Goal: Information Seeking & Learning: Learn about a topic

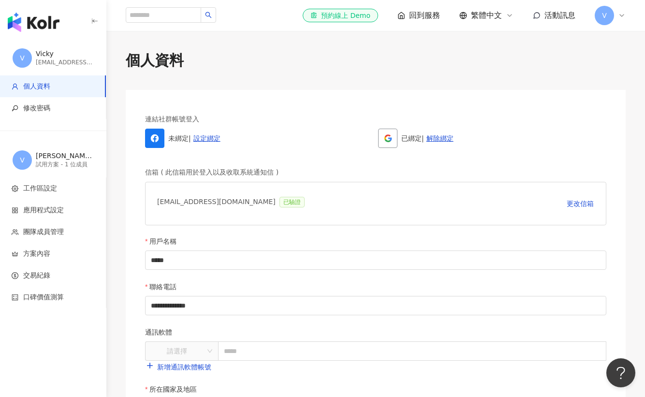
click at [429, 16] on span "回到服務" at bounding box center [424, 15] width 31 height 11
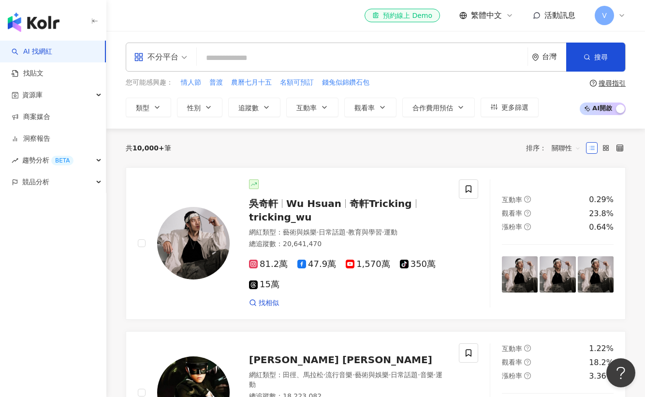
click at [286, 58] on input "search" at bounding box center [362, 58] width 323 height 18
type input "*"
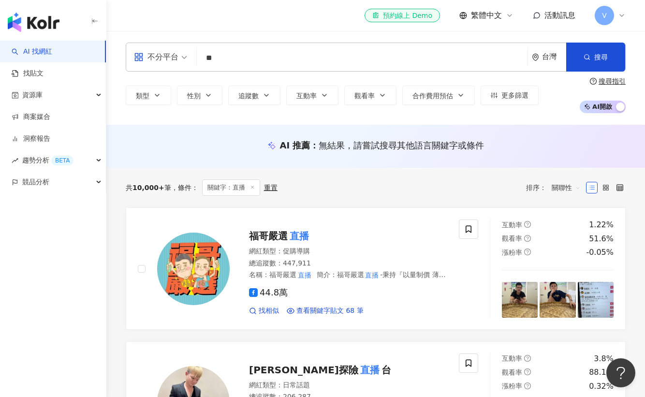
click at [230, 61] on input "**" at bounding box center [362, 58] width 323 height 18
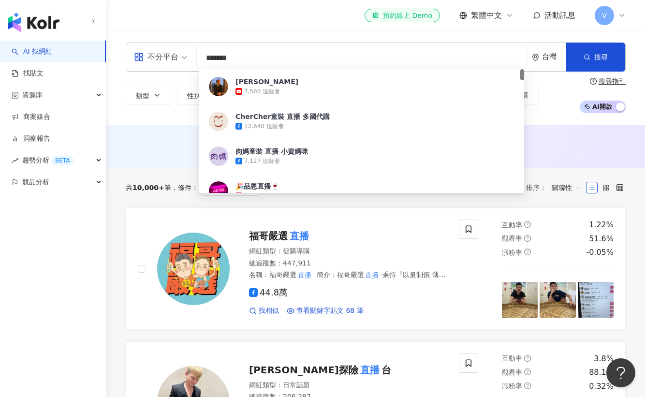
type input "*****"
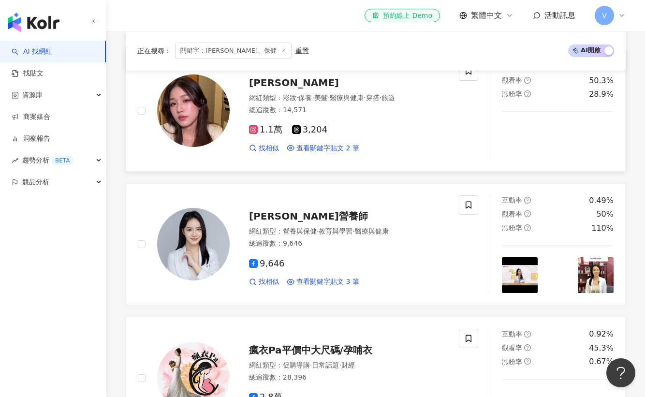
scroll to position [743, 0]
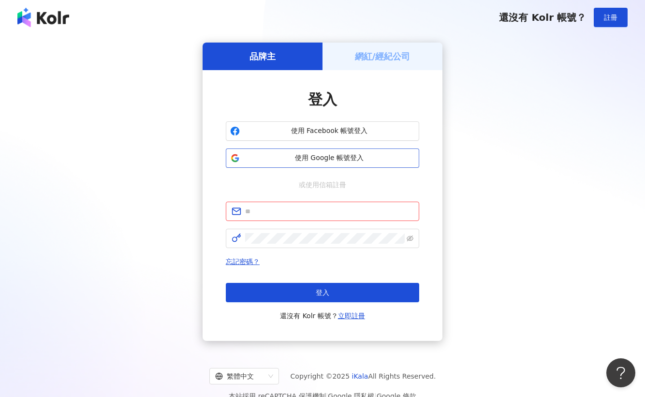
click at [330, 163] on button "使用 Google 帳號登入" at bounding box center [322, 157] width 193 height 19
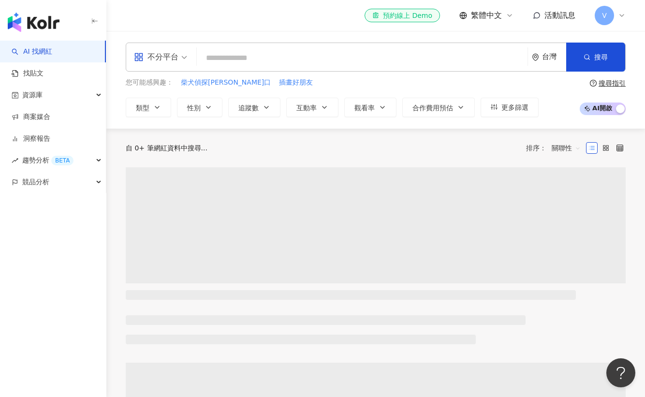
click at [228, 60] on input "search" at bounding box center [362, 58] width 323 height 18
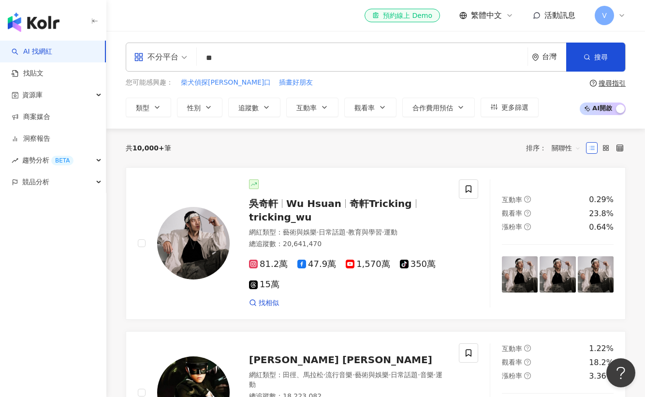
type input "**"
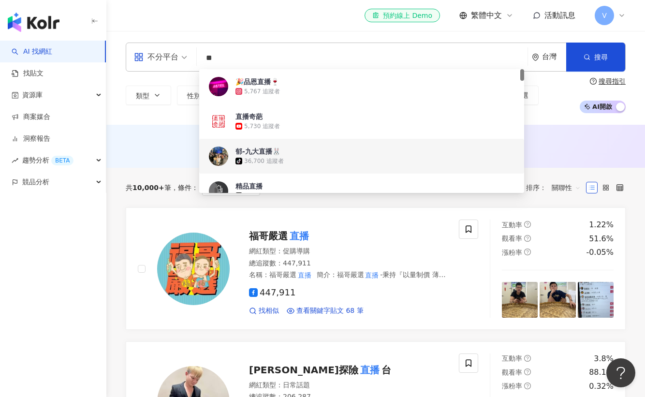
click at [188, 177] on div "共 10,000+ 筆 條件 ： 關鍵字：直播 重置 排序： 關聯性" at bounding box center [376, 188] width 500 height 40
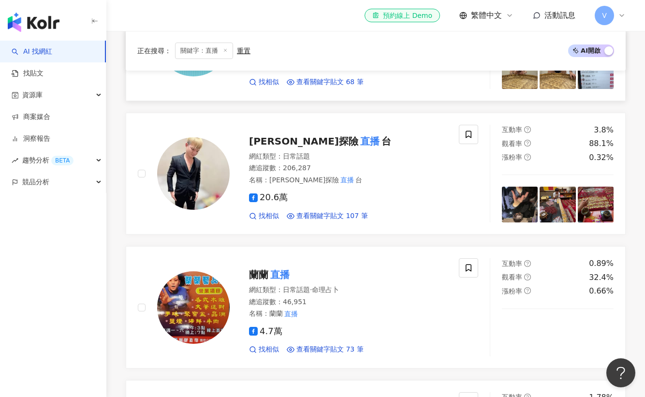
scroll to position [245, 0]
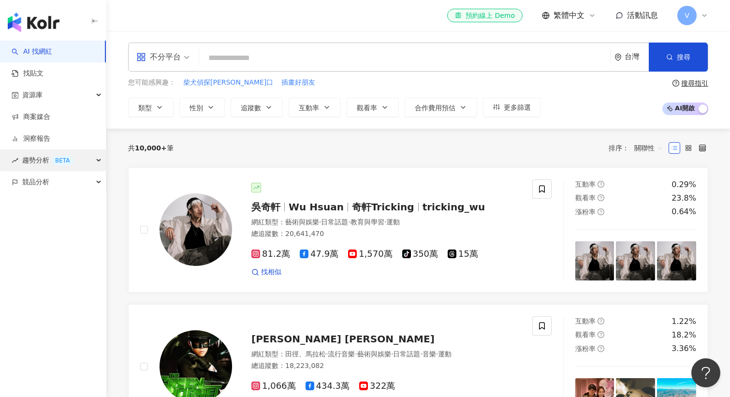
click at [97, 157] on div "趨勢分析 BETA" at bounding box center [53, 160] width 106 height 22
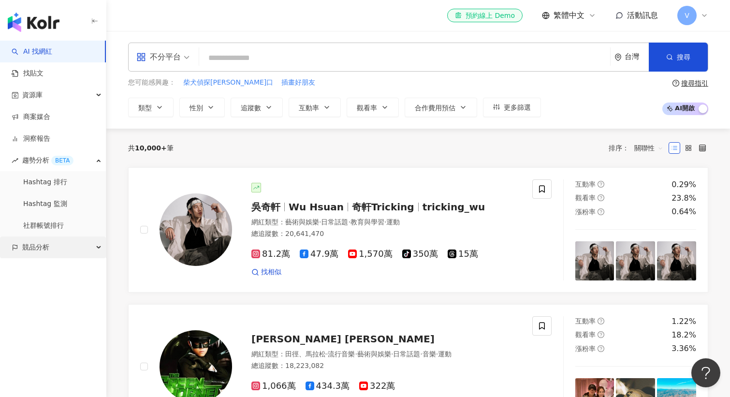
click at [77, 248] on div "競品分析" at bounding box center [53, 247] width 106 height 22
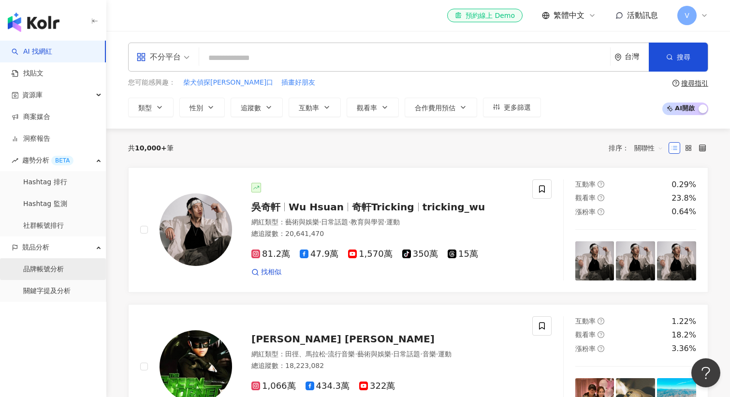
click at [60, 265] on link "品牌帳號分析" at bounding box center [43, 269] width 41 height 10
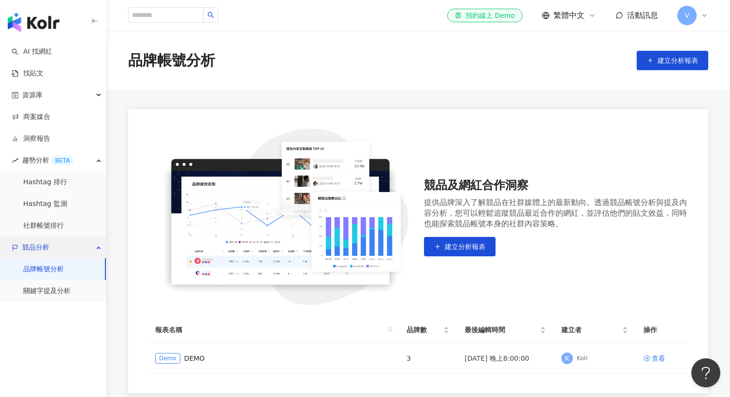
click at [66, 241] on div "競品分析" at bounding box center [53, 247] width 106 height 22
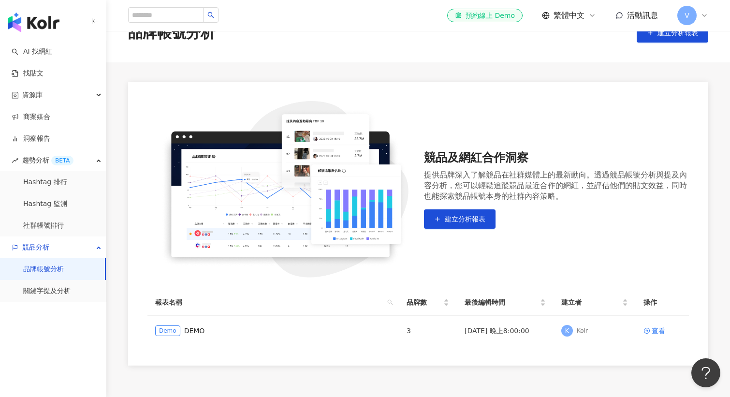
scroll to position [30, 0]
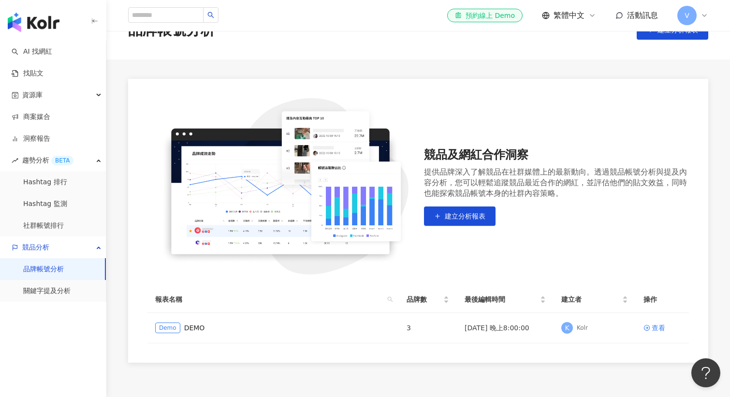
click at [477, 203] on div "競品及網紅合作洞察 提供品牌深入了解競品在社群媒體上的最新動向。透過競品帳號分析與提及內容分析，您可以輕鬆追蹤競品最近合作的網紅，並評估他們的貼文效益，同時也…" at bounding box center [556, 186] width 265 height 79
click at [471, 224] on button "建立分析報表" at bounding box center [460, 215] width 72 height 19
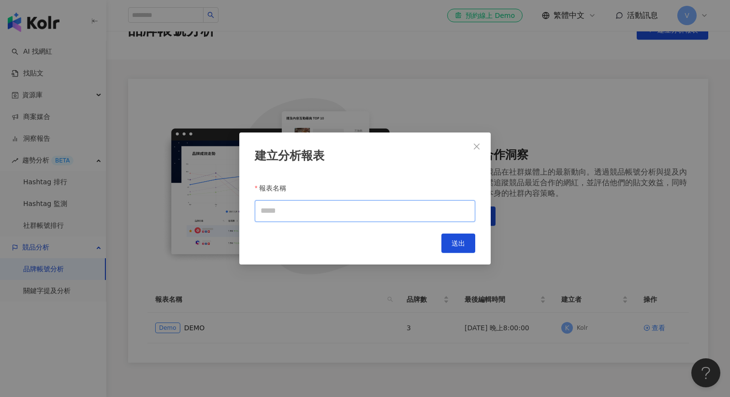
click at [427, 214] on input "報表名稱" at bounding box center [365, 211] width 220 height 22
type input "*"
type input "***"
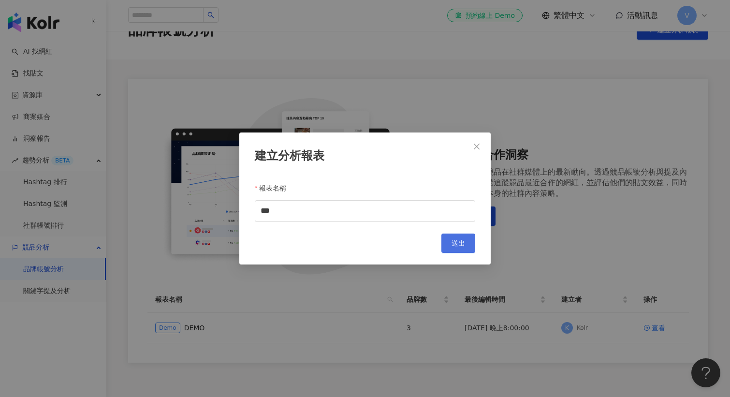
click at [466, 239] on button "送出" at bounding box center [458, 242] width 34 height 19
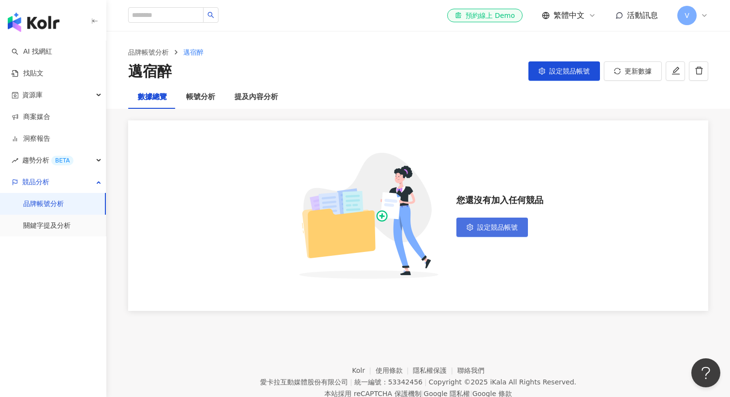
click at [481, 221] on button "設定競品帳號" at bounding box center [492, 226] width 72 height 19
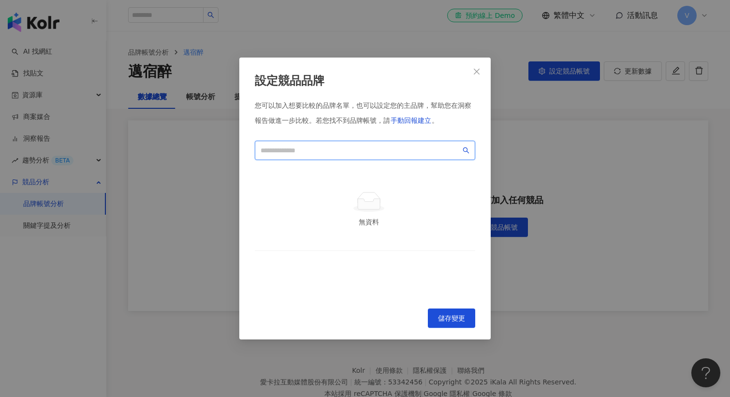
click at [376, 150] on input "search" at bounding box center [361, 150] width 200 height 11
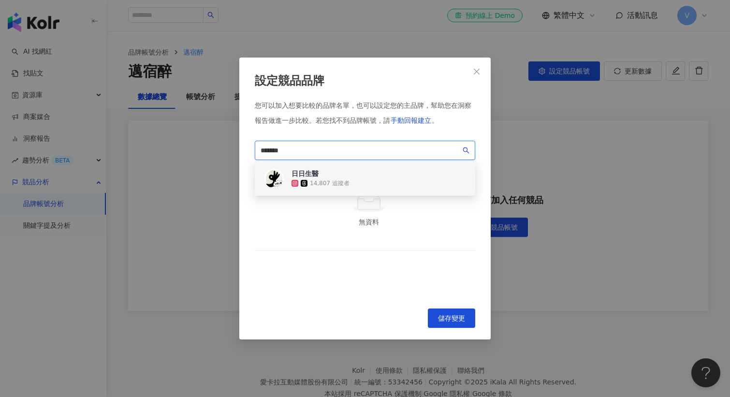
click at [369, 176] on div "日日生醫 14,807 追蹤者" at bounding box center [365, 178] width 220 height 35
type input "*"
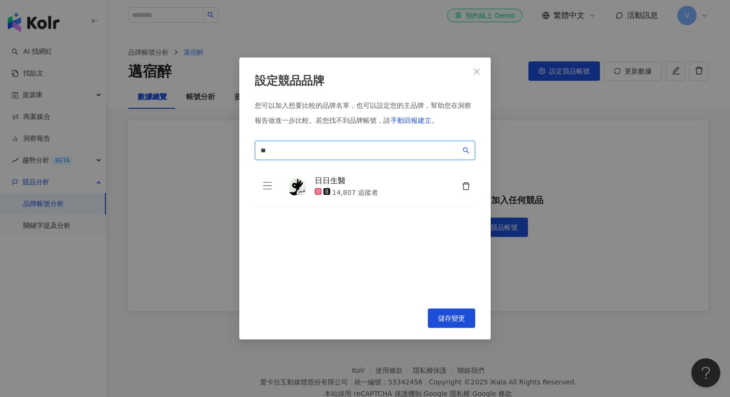
type input "*"
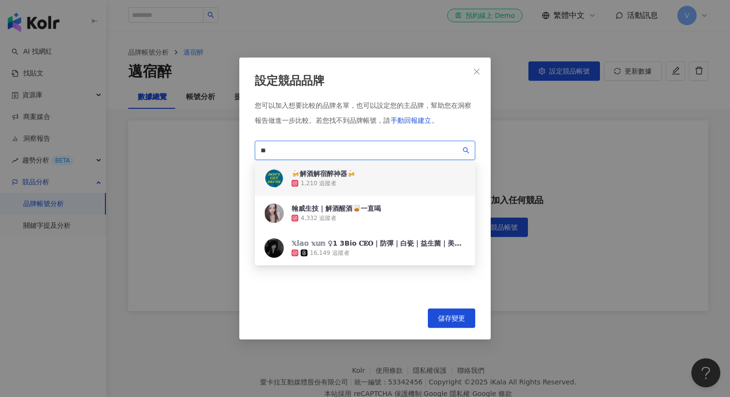
type input "*"
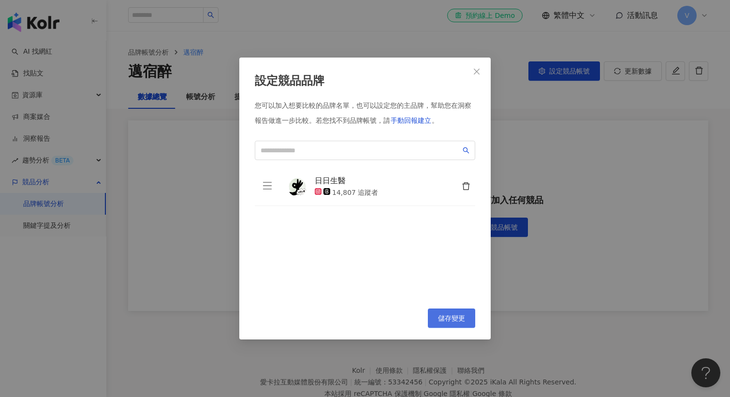
click at [436, 318] on button "儲存變更" at bounding box center [451, 317] width 47 height 19
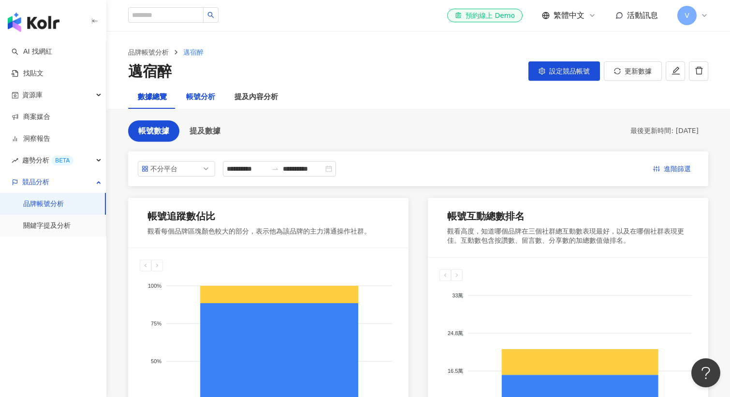
click at [205, 101] on div "帳號分析" at bounding box center [200, 97] width 29 height 12
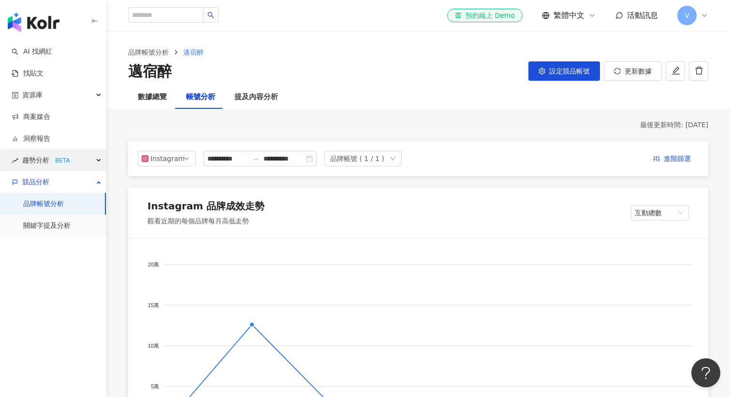
click at [89, 161] on div "趨勢分析 BETA" at bounding box center [53, 160] width 106 height 22
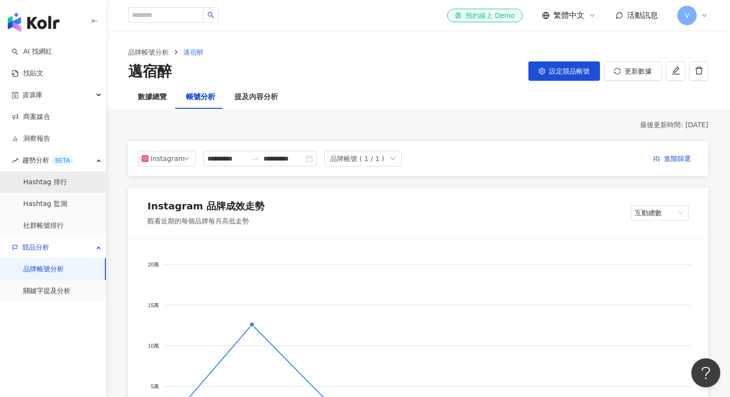
click at [67, 179] on link "Hashtag 排行" at bounding box center [45, 182] width 44 height 10
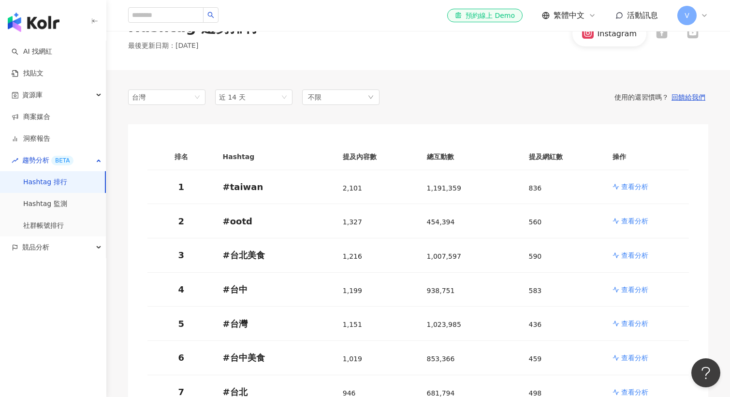
scroll to position [33, 0]
click at [67, 207] on link "Hashtag 監測" at bounding box center [45, 204] width 44 height 10
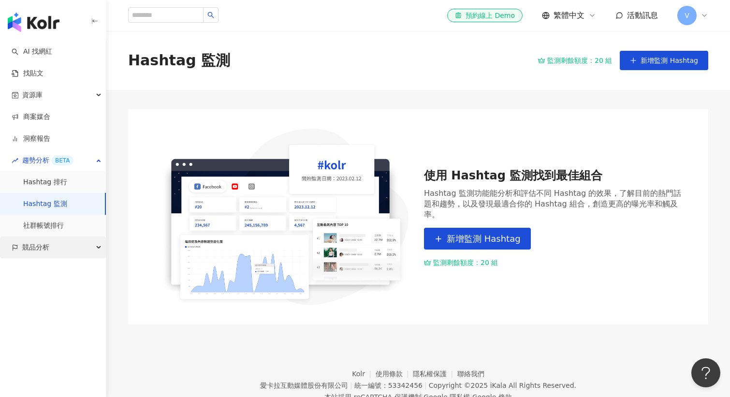
click at [68, 258] on div "競品分析" at bounding box center [53, 247] width 106 height 22
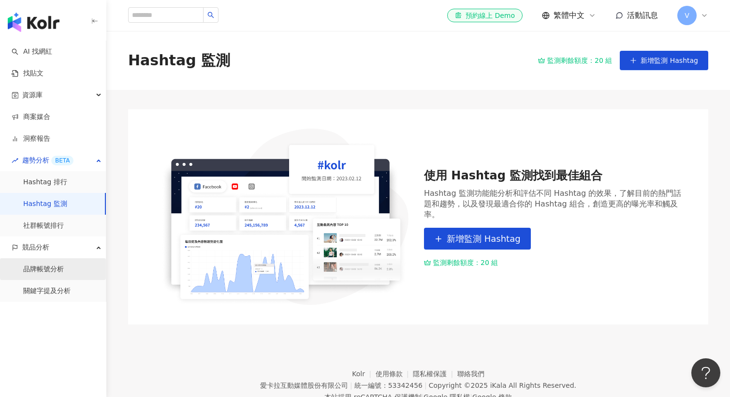
click at [64, 264] on link "品牌帳號分析" at bounding box center [43, 269] width 41 height 10
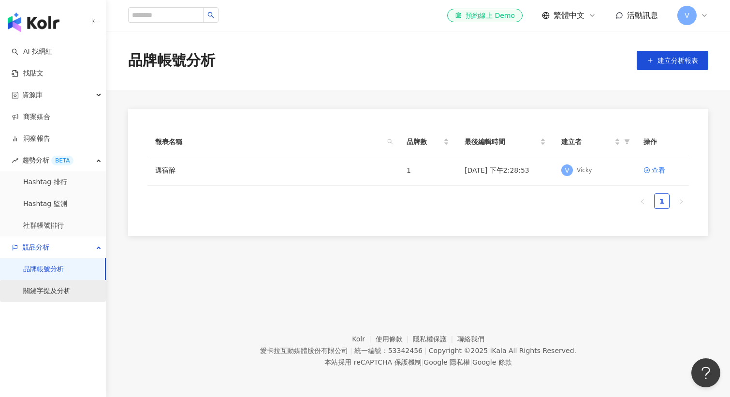
click at [71, 286] on link "關鍵字提及分析" at bounding box center [46, 291] width 47 height 10
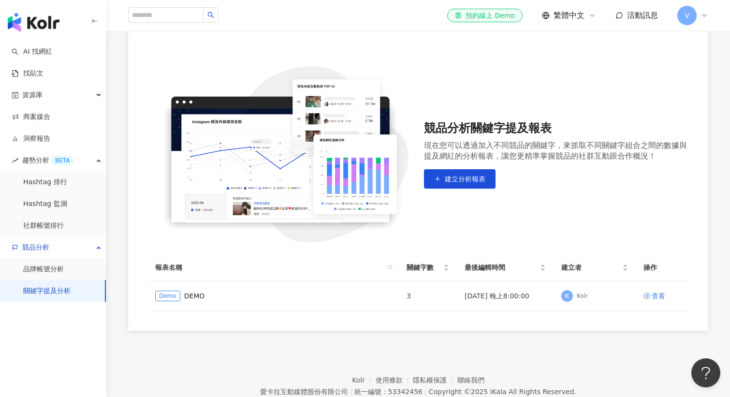
scroll to position [82, 0]
click at [43, 270] on link "品牌帳號分析" at bounding box center [43, 269] width 41 height 10
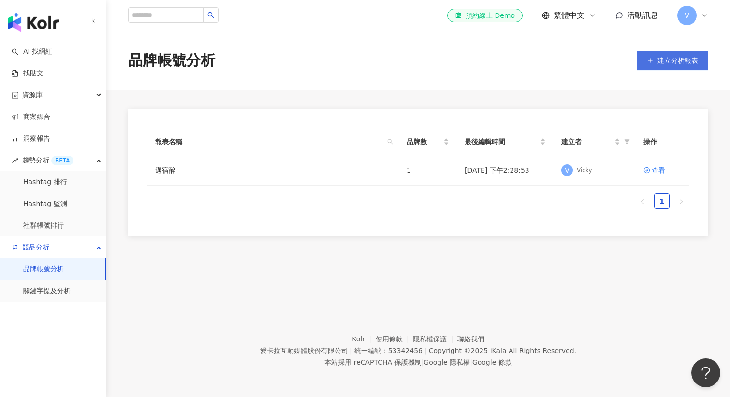
click at [677, 62] on span "建立分析報表" at bounding box center [677, 61] width 41 height 8
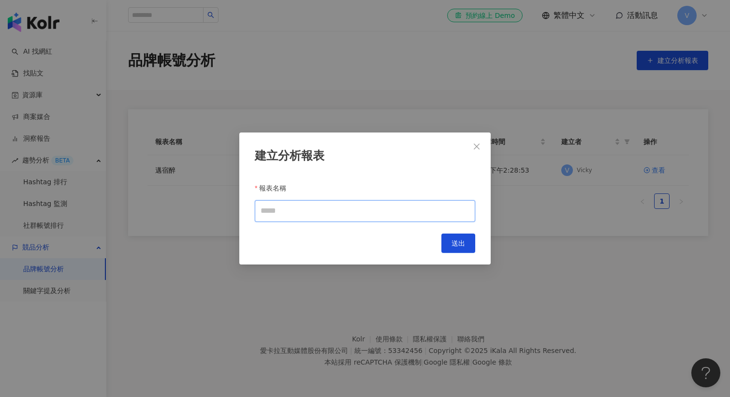
click at [372, 215] on input "報表名稱" at bounding box center [365, 211] width 220 height 22
type input "*"
type input "***"
click at [456, 239] on span "送出" at bounding box center [458, 243] width 14 height 8
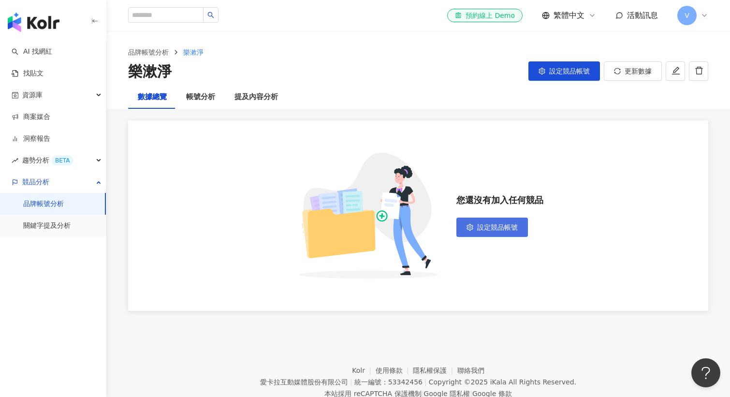
click at [492, 219] on button "設定競品帳號" at bounding box center [492, 226] width 72 height 19
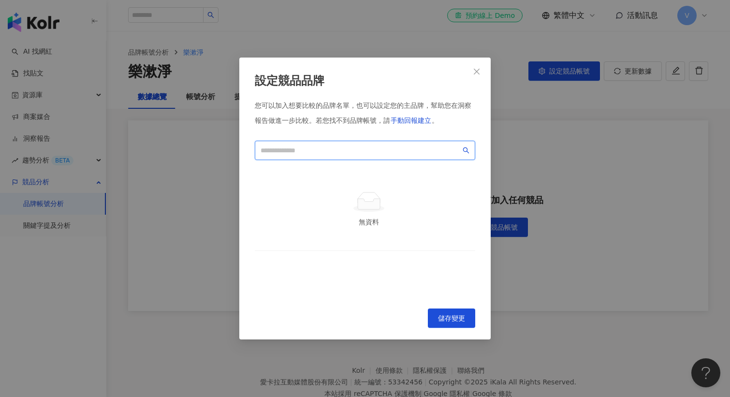
click at [379, 150] on input "search" at bounding box center [361, 150] width 200 height 11
type input "*"
click at [305, 147] on input "search" at bounding box center [361, 150] width 200 height 11
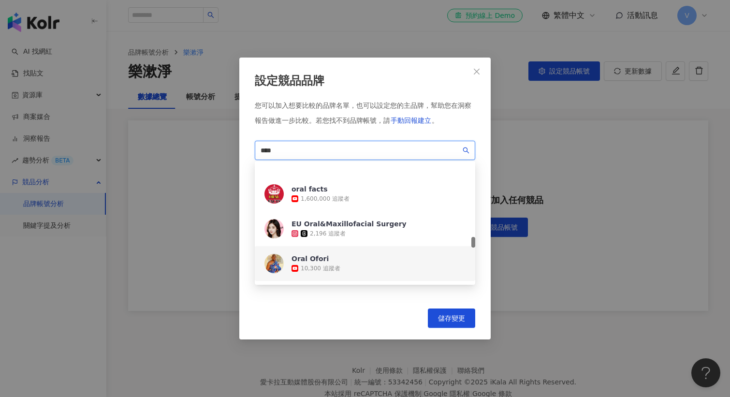
scroll to position [905, 0]
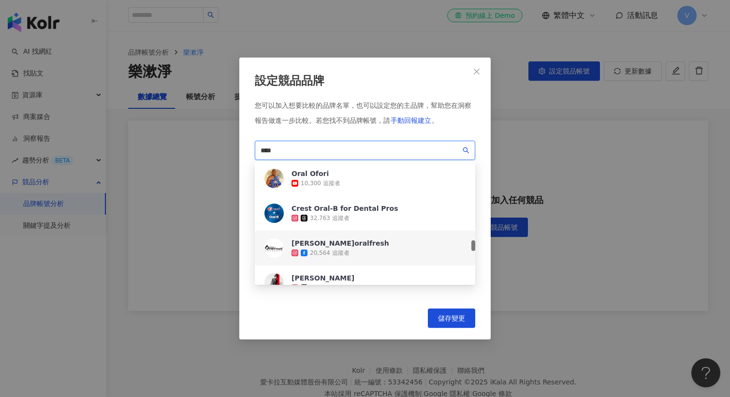
click at [360, 250] on div "歐樂芬 oralfresh 20,564 追蹤者" at bounding box center [365, 248] width 220 height 35
drag, startPoint x: 309, startPoint y: 153, endPoint x: 218, endPoint y: 151, distance: 91.4
click at [218, 151] on div "設定競品品牌 您可以加入想要比較的品牌名單，也可以設定您的主品牌，幫助您在洞察報告做進一步比較。 若您找不到品牌帳號，請 手動回報建立 。 **** 0150…" at bounding box center [365, 198] width 730 height 397
type input "*"
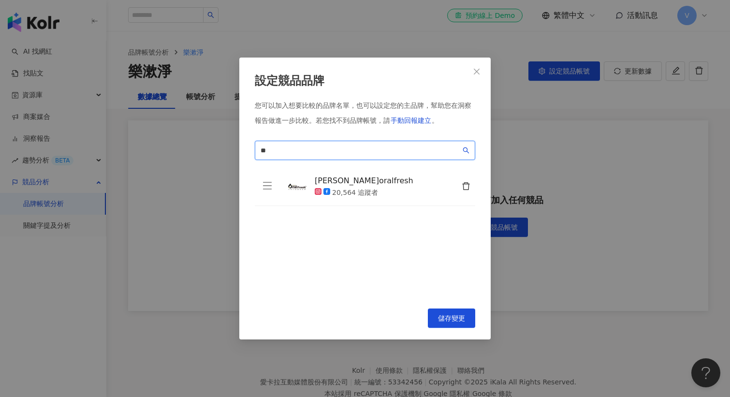
type input "*"
type input "**"
click at [352, 152] on input "**" at bounding box center [361, 150] width 200 height 11
click at [464, 151] on icon "search" at bounding box center [466, 150] width 7 height 7
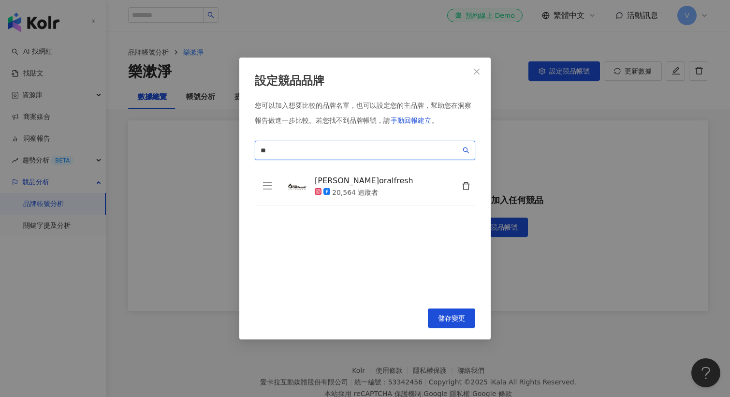
drag, startPoint x: 293, startPoint y: 145, endPoint x: 221, endPoint y: 142, distance: 72.1
click at [221, 142] on div "設定競品品牌 您可以加入想要比較的品牌名單，也可以設定您的主品牌，幫助您在洞察報告做進一步比較。 若您找不到品牌帳號，請 手動回報建立 。 鹽萃 ** loa…" at bounding box center [365, 198] width 730 height 397
click at [450, 317] on span "儲存變更" at bounding box center [451, 318] width 27 height 8
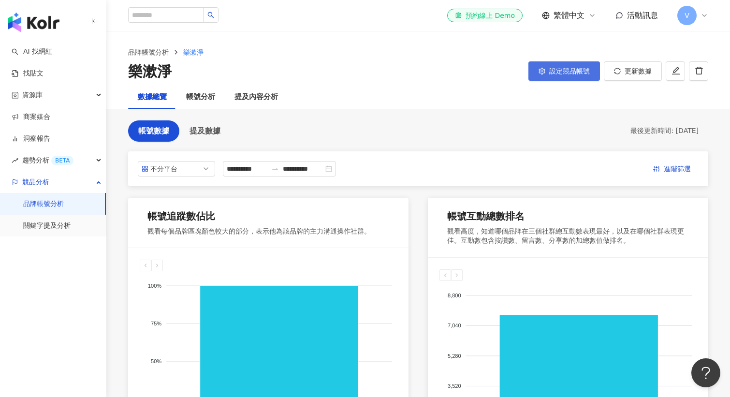
click at [590, 71] on span "設定競品帳號" at bounding box center [569, 71] width 41 height 8
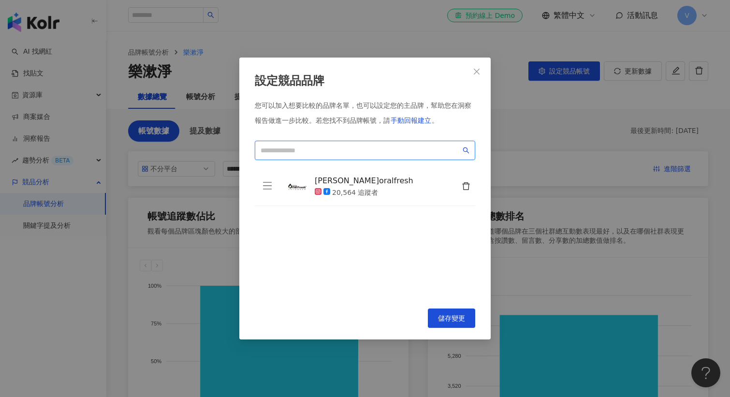
click at [375, 149] on input "search" at bounding box center [361, 150] width 200 height 11
type input "*"
type input "*******"
click at [391, 154] on input "*******" at bounding box center [361, 150] width 200 height 11
drag, startPoint x: 292, startPoint y: 148, endPoint x: 220, endPoint y: 142, distance: 71.8
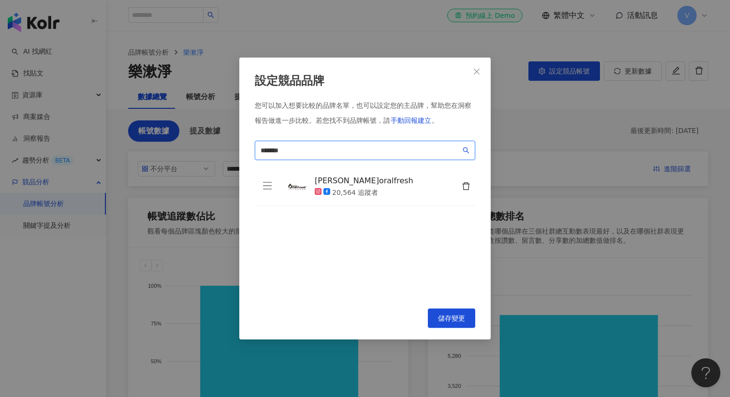
click at [220, 142] on div "設定競品品牌 您可以加入想要比較的品牌名單，也可以設定您的主品牌，幫助您在洞察報告做進一步比較。 若您找不到品牌帳號，請 手動回報建立 。 leshuli *…" at bounding box center [365, 198] width 730 height 397
click at [475, 70] on icon "close" at bounding box center [477, 72] width 8 height 8
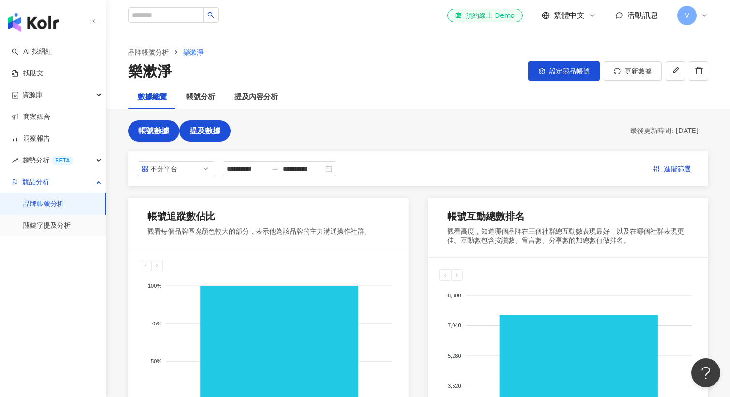
click at [207, 132] on span "提及數據" at bounding box center [204, 131] width 31 height 9
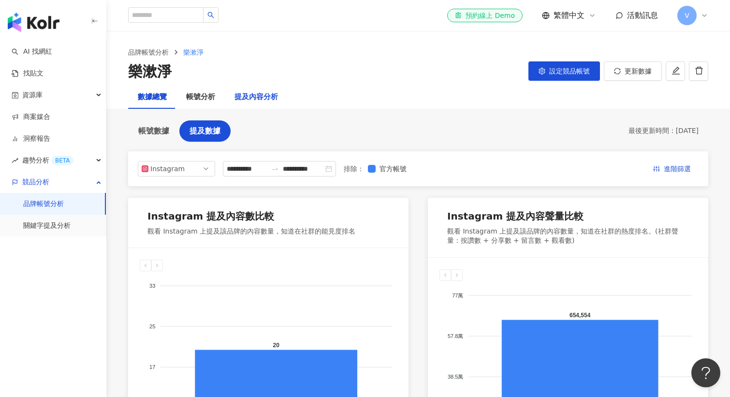
click at [256, 97] on div "提及內容分析" at bounding box center [255, 97] width 43 height 12
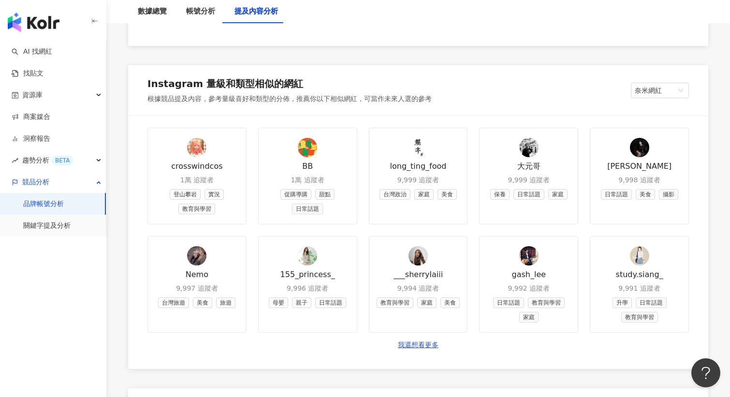
scroll to position [1110, 0]
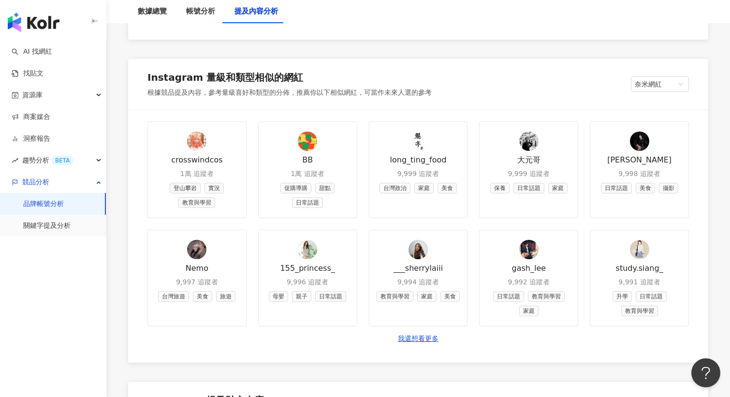
click at [297, 264] on div "155_princess_" at bounding box center [307, 268] width 55 height 11
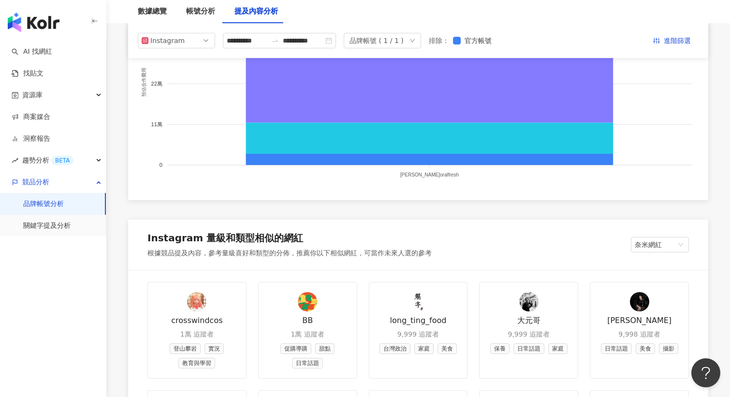
scroll to position [950, 0]
click at [669, 247] on span "奈米網紅" at bounding box center [660, 244] width 50 height 14
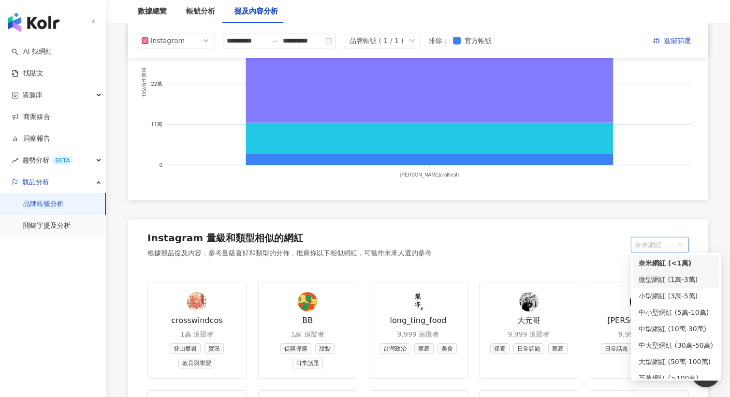
click at [672, 280] on div "微型網紅 (1萬-3萬)" at bounding box center [675, 279] width 74 height 11
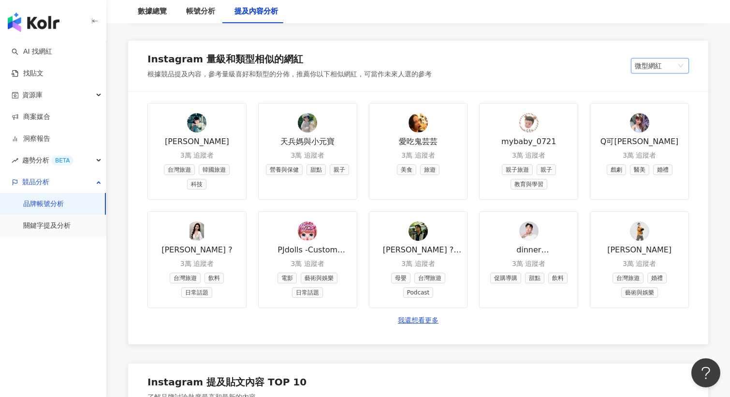
scroll to position [1144, 0]
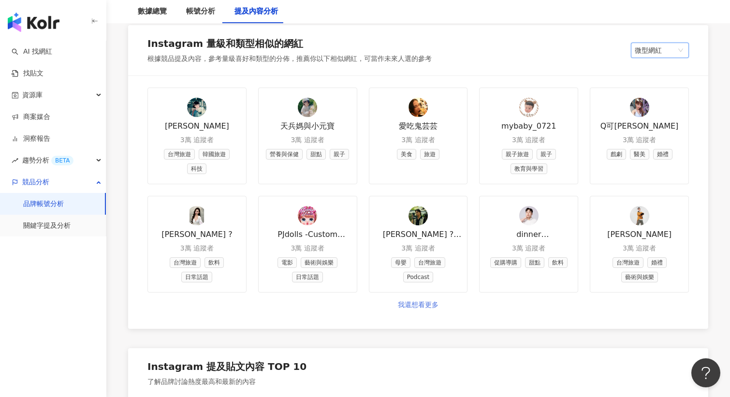
click at [427, 300] on link "我還想看更多" at bounding box center [418, 305] width 41 height 10
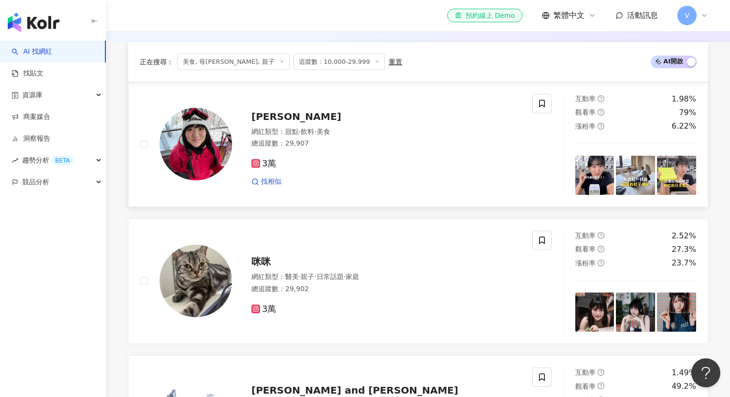
scroll to position [328, 0]
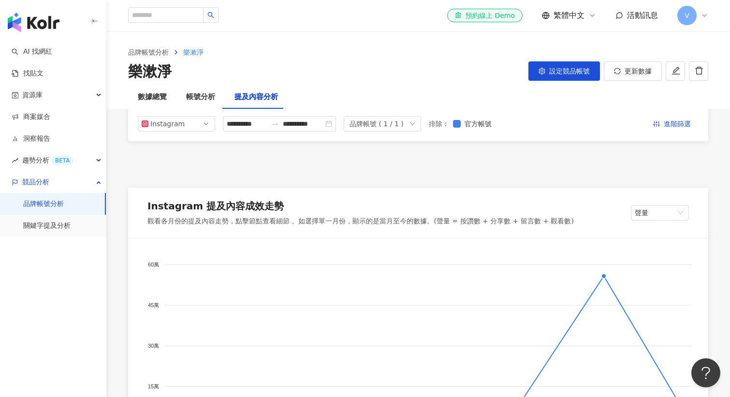
scroll to position [1375, 0]
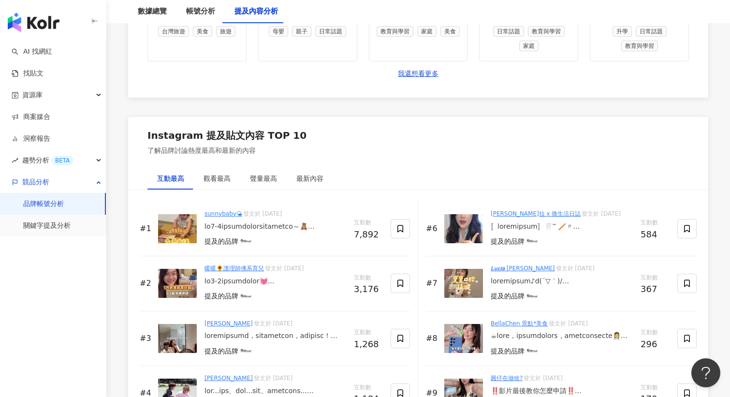
click at [255, 225] on div at bounding box center [275, 227] width 142 height 10
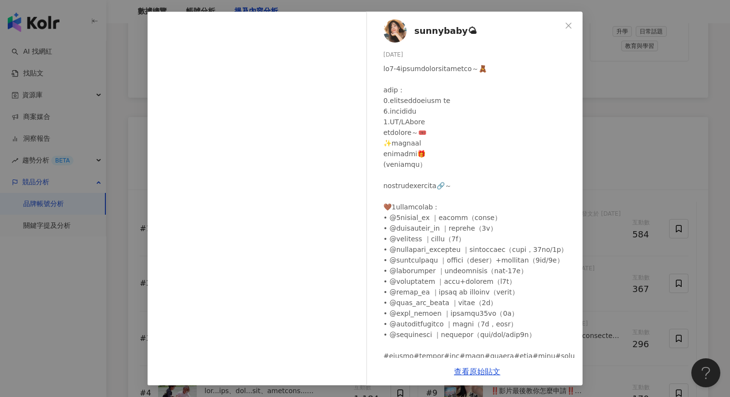
scroll to position [0, 0]
click at [440, 31] on span "sunnybaby🌤" at bounding box center [445, 31] width 62 height 14
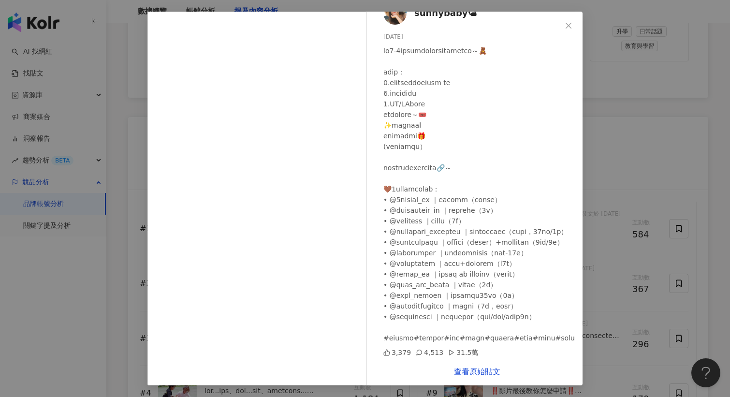
scroll to position [60, 0]
click at [574, 25] on span "Close" at bounding box center [568, 26] width 19 height 8
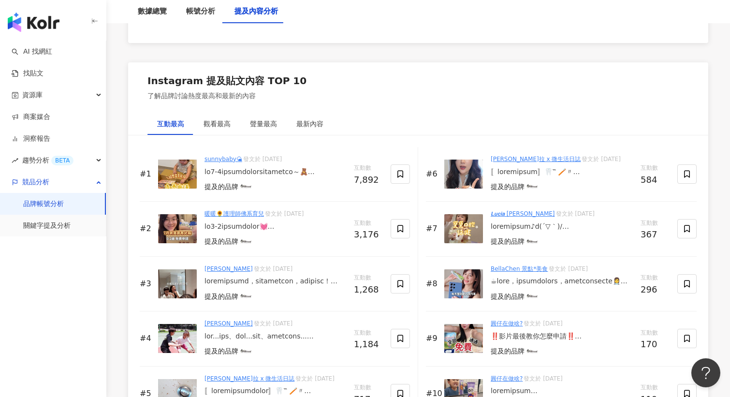
scroll to position [1436, 0]
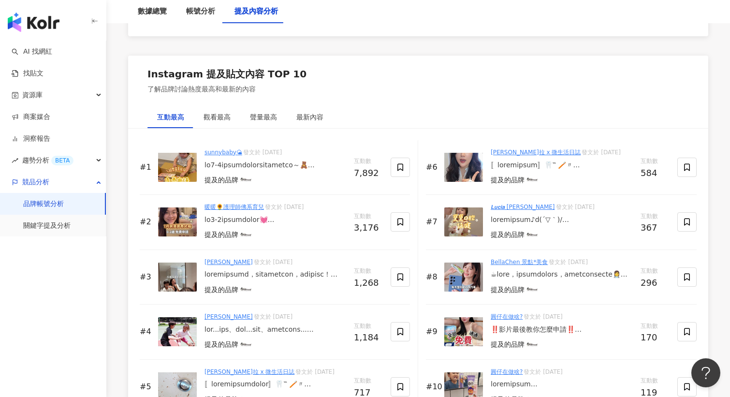
click at [529, 162] on div at bounding box center [562, 165] width 142 height 10
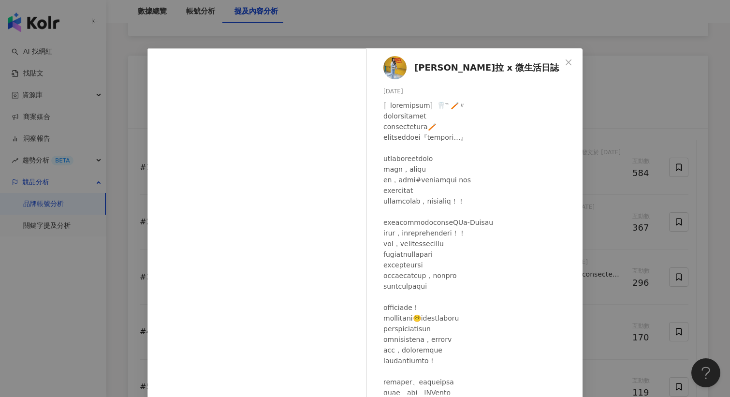
scroll to position [0, 0]
click at [567, 57] on button "Close" at bounding box center [568, 62] width 19 height 19
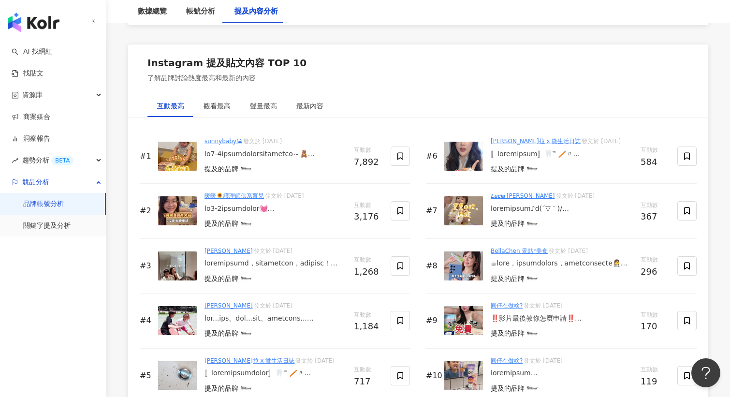
scroll to position [1452, 0]
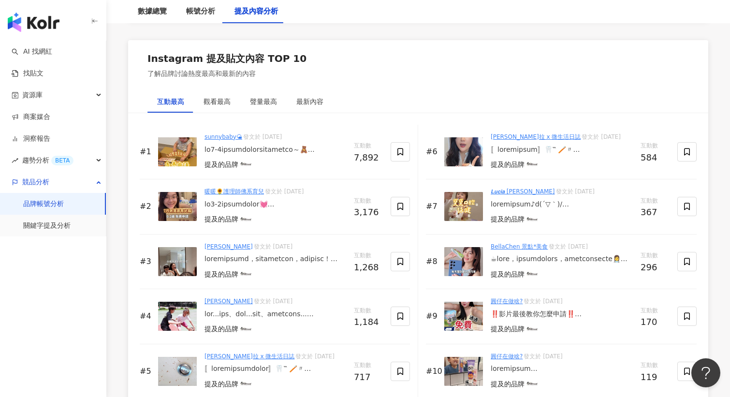
click at [297, 254] on div at bounding box center [275, 259] width 142 height 10
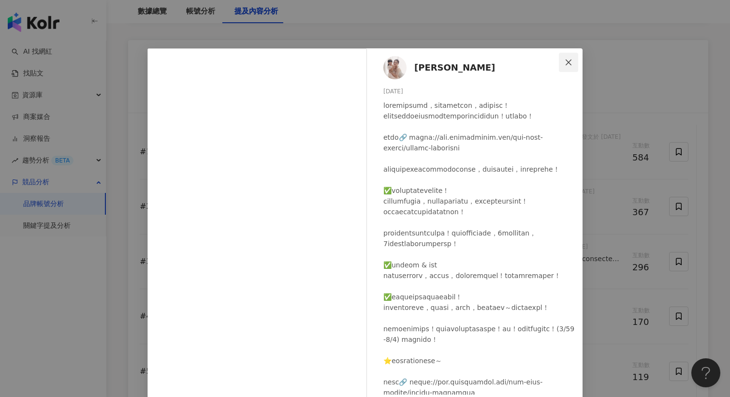
click at [564, 63] on span "Close" at bounding box center [568, 62] width 19 height 8
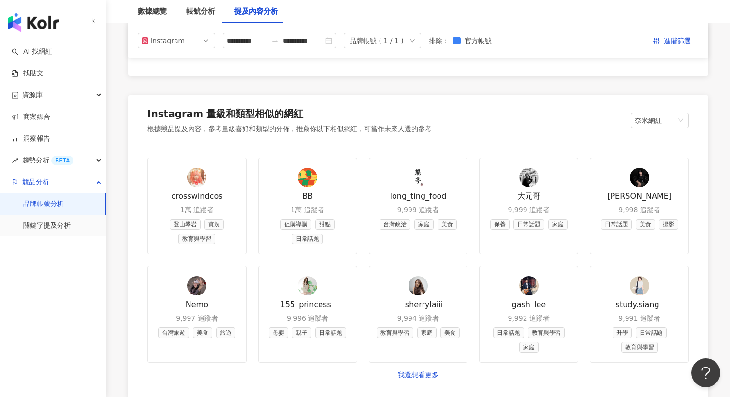
scroll to position [1022, 0]
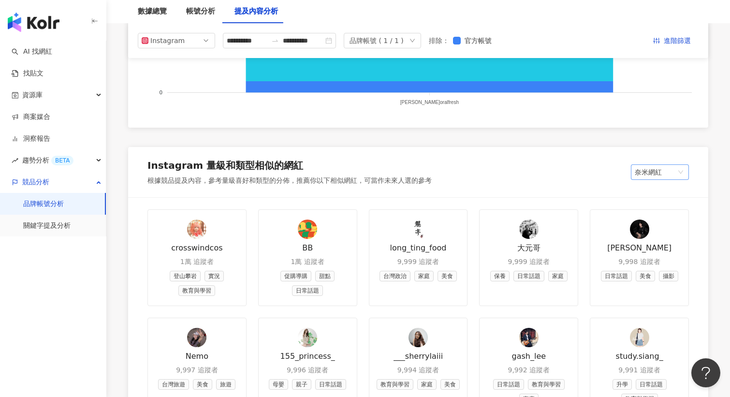
click at [671, 169] on span "奈米網紅" at bounding box center [660, 172] width 50 height 14
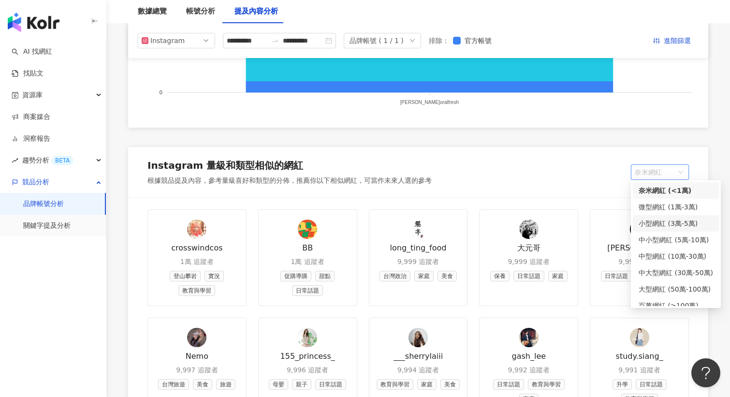
click at [667, 219] on div "小型網紅 (3萬-5萬)" at bounding box center [675, 223] width 74 height 11
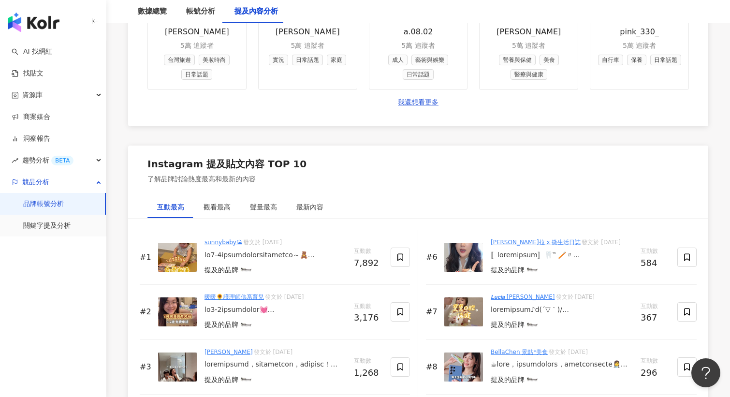
scroll to position [1360, 0]
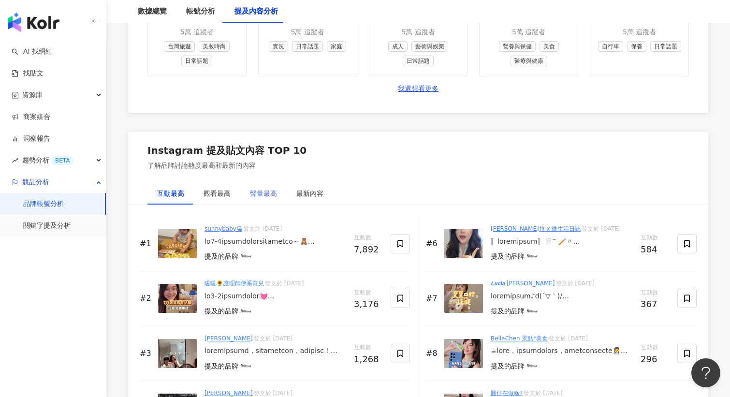
click at [259, 183] on div "聲量最高" at bounding box center [263, 193] width 46 height 22
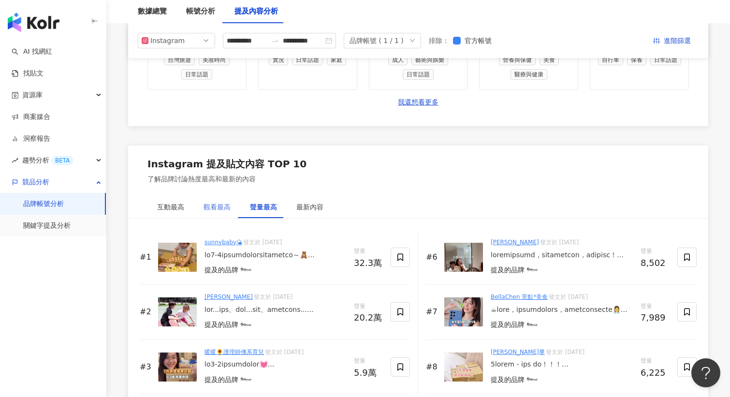
scroll to position [1345, 0]
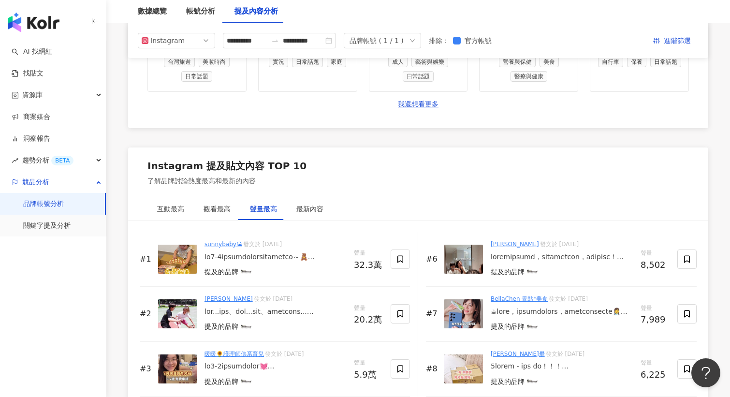
click at [234, 307] on div at bounding box center [275, 312] width 142 height 10
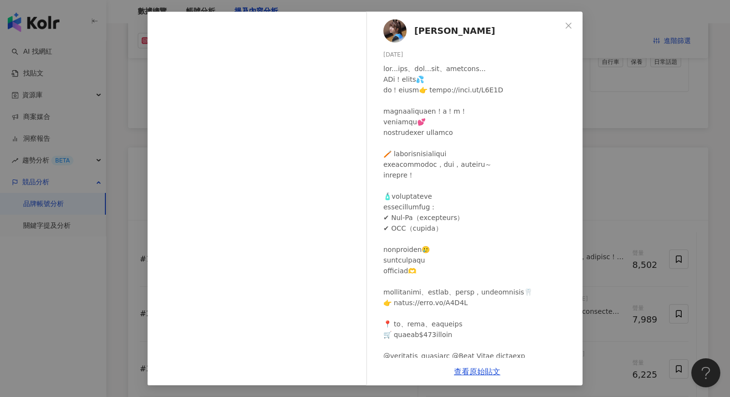
scroll to position [0, 0]
click at [566, 30] on button "Close" at bounding box center [568, 25] width 19 height 19
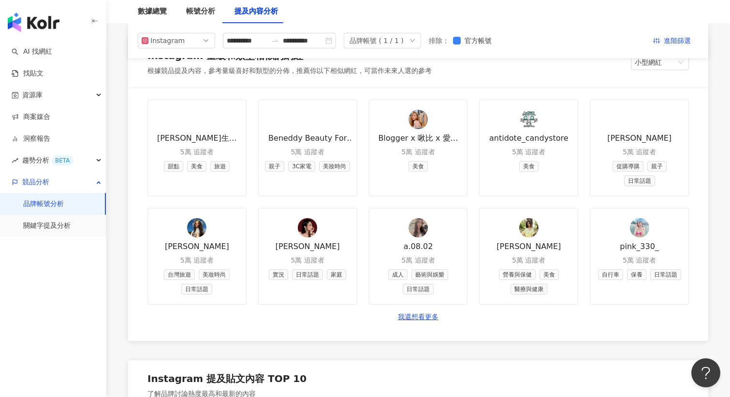
scroll to position [1103, 0]
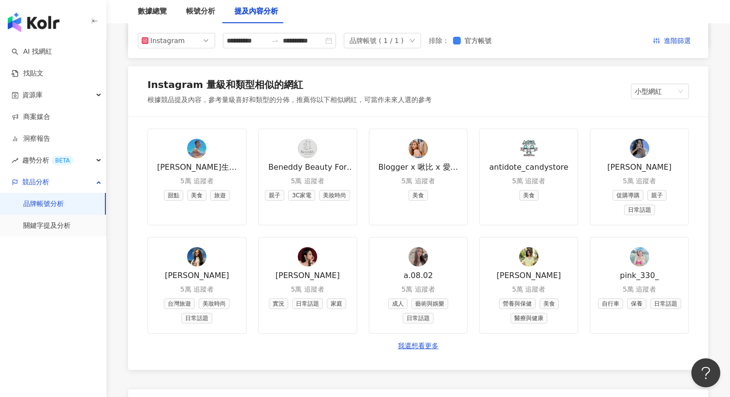
click at [429, 164] on div "Blogger x 啾比 x 愛旅遊" at bounding box center [418, 167] width 87 height 11
click at [217, 162] on div "[PERSON_NAME]生活日常" at bounding box center [197, 167] width 87 height 11
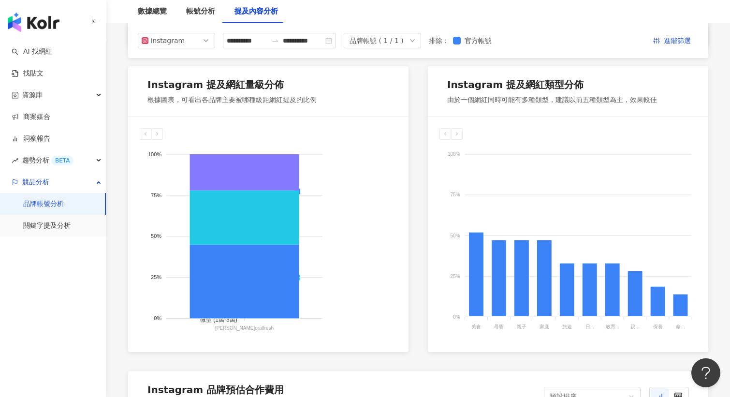
scroll to position [482, 0]
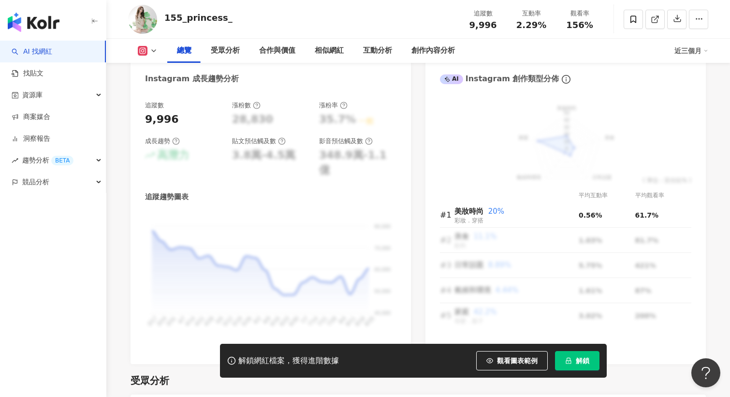
scroll to position [353, 0]
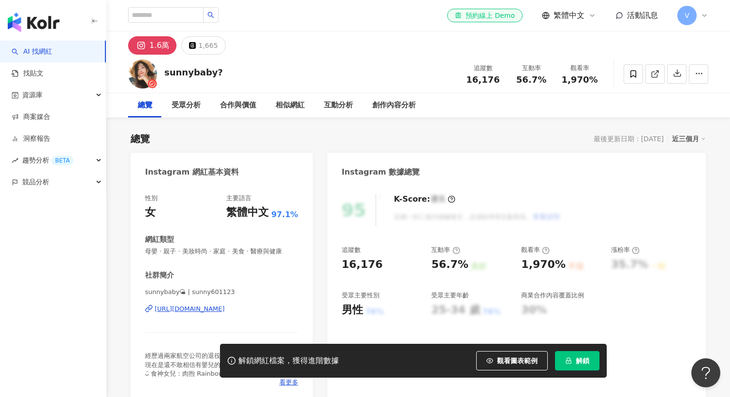
scroll to position [33, 0]
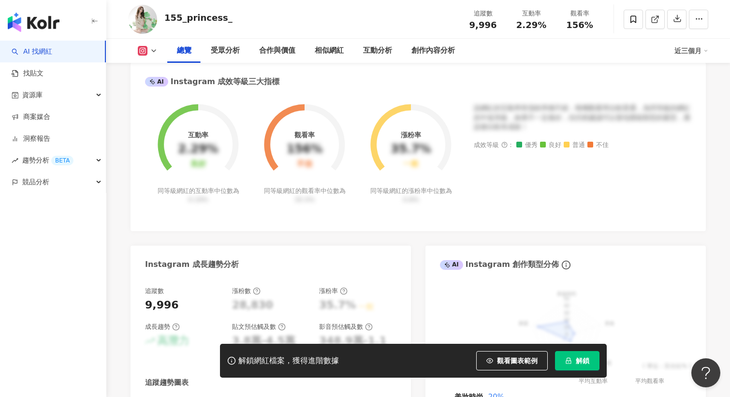
scroll to position [353, 0]
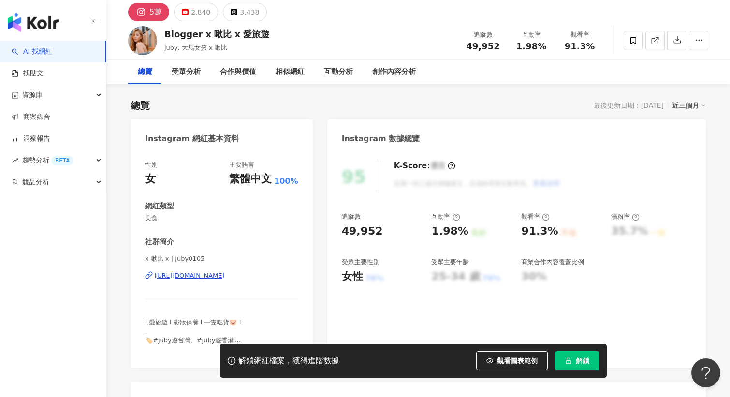
scroll to position [38, 0]
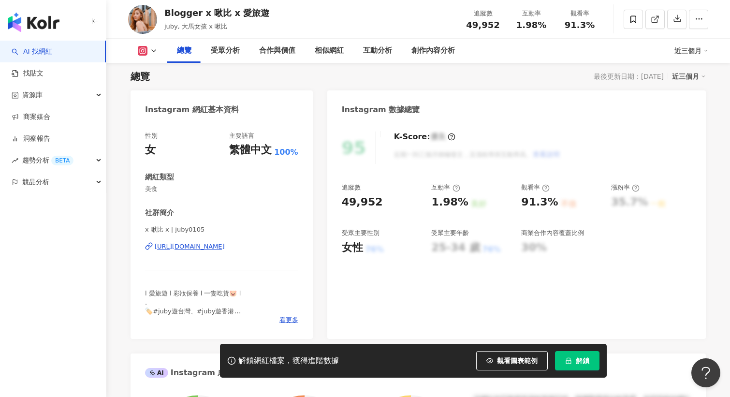
click at [488, 142] on div "K-Score : 優良 近期一到三個月積極發文，且漲粉率與互動率高。 查看說明" at bounding box center [472, 147] width 176 height 32
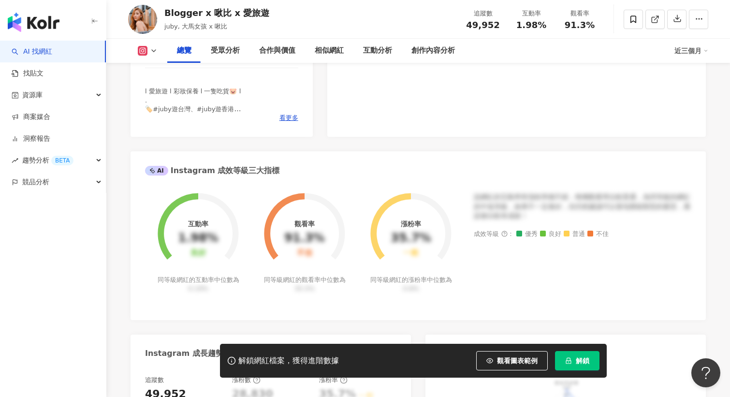
scroll to position [265, 0]
